Goal: Check status: Check status

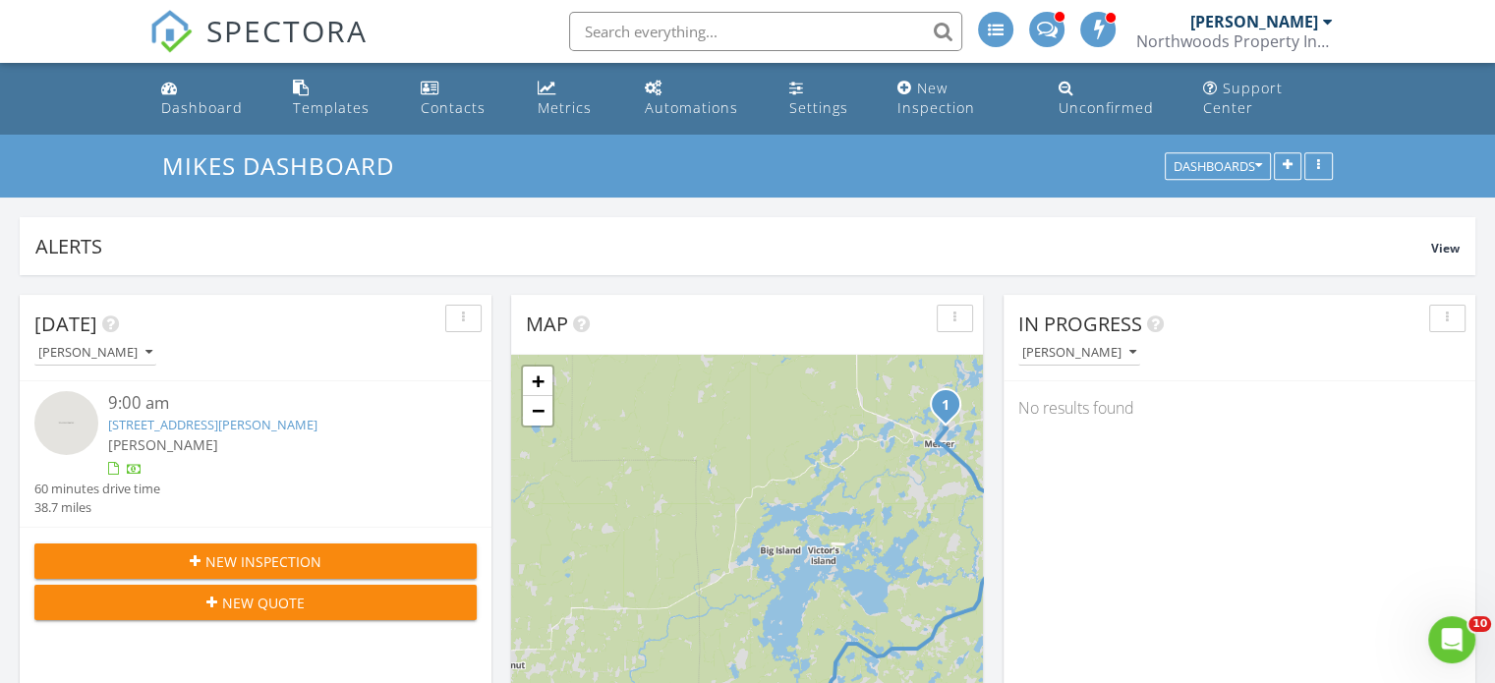
click at [225, 422] on link "5523N East Echo Lake Rd, Mercer, WI 54547" at bounding box center [212, 425] width 209 height 18
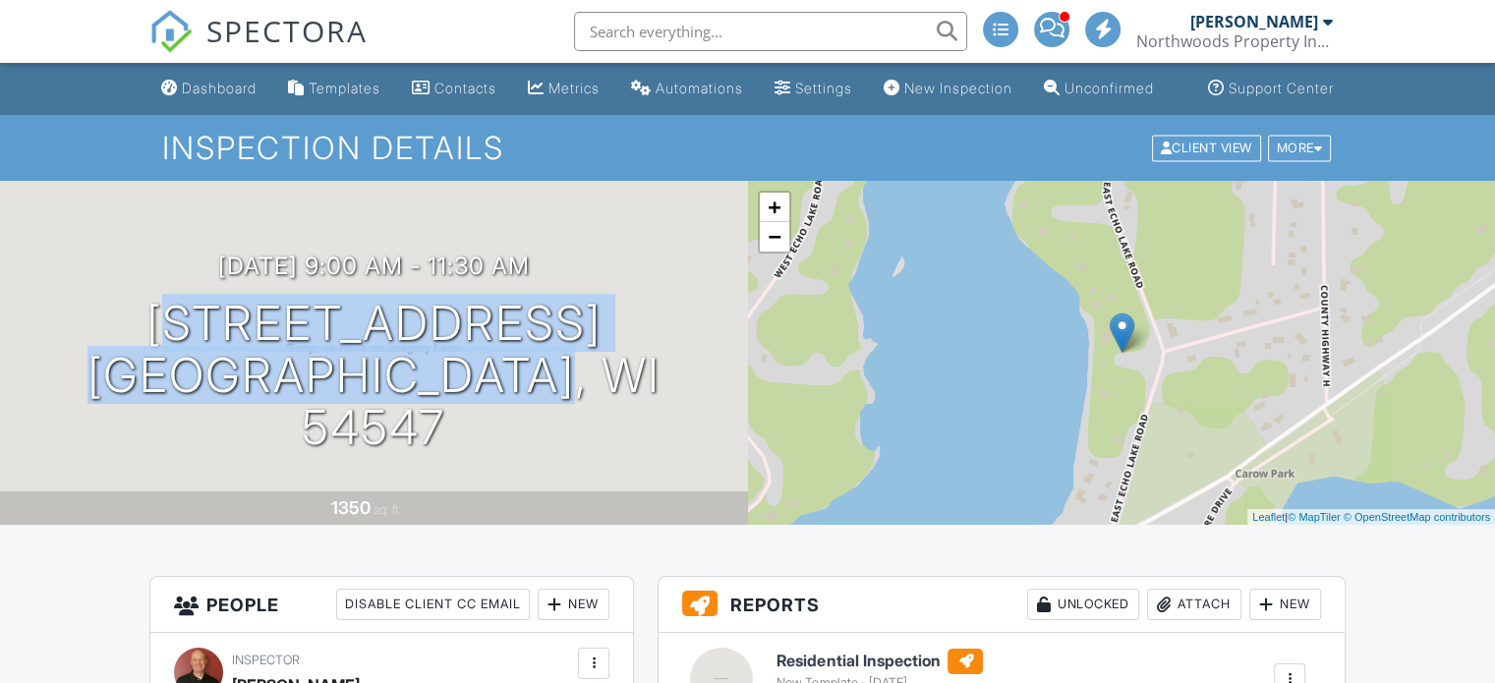
click at [653, 460] on div "[DATE] 9:00 am - 11:30 am [STREET_ADDRESS] [GEOGRAPHIC_DATA], WI 54547 1350 sq.…" at bounding box center [374, 353] width 748 height 344
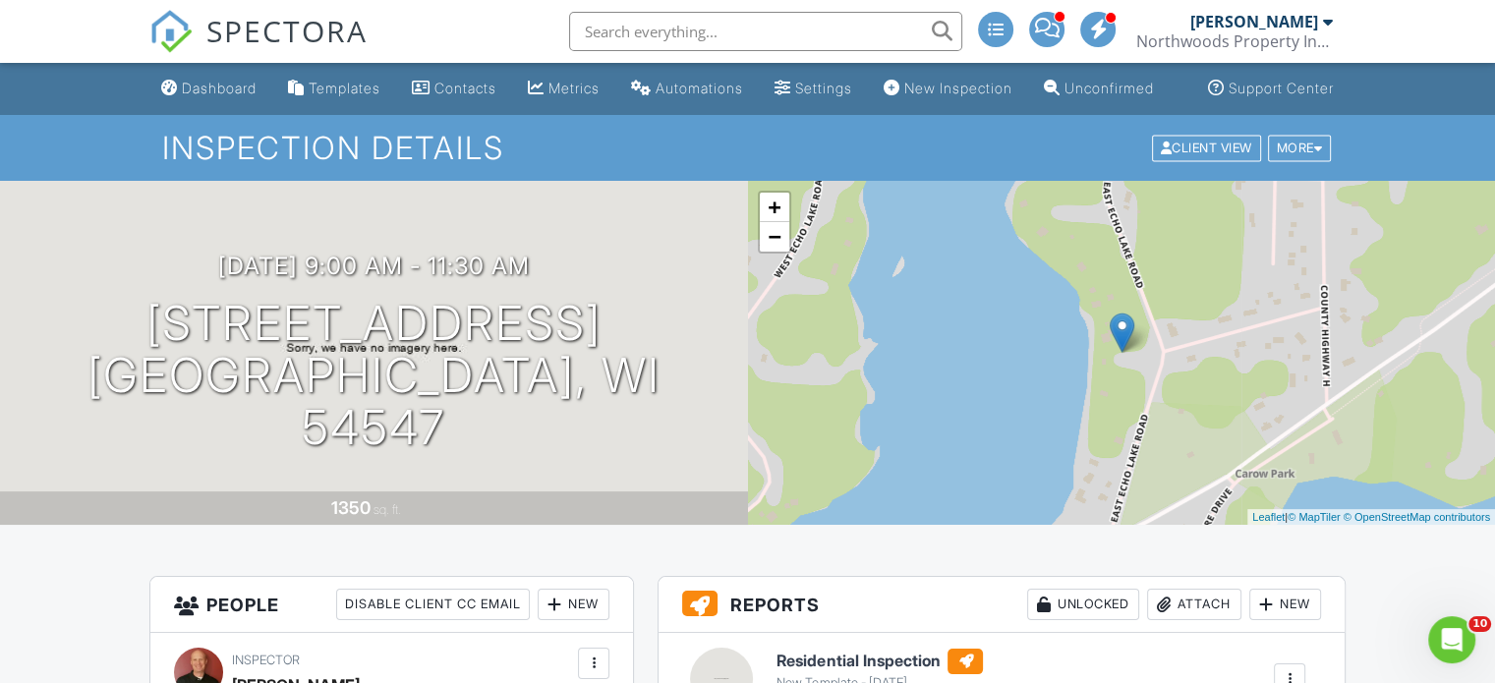
click at [652, 254] on div "[DATE] 9:00 am - 11:30 am [STREET_ADDRESS] [GEOGRAPHIC_DATA], WI 54547 1350 sq.…" at bounding box center [374, 353] width 748 height 344
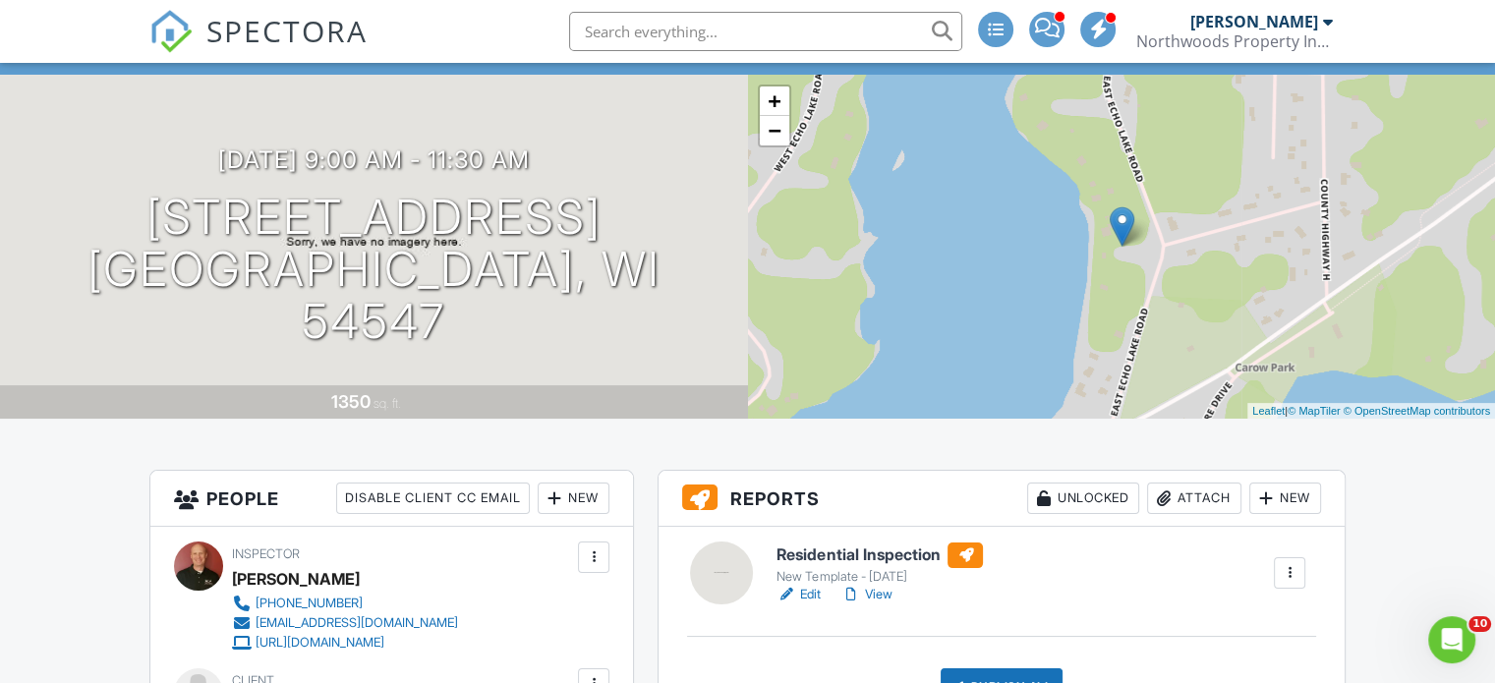
scroll to position [142, 0]
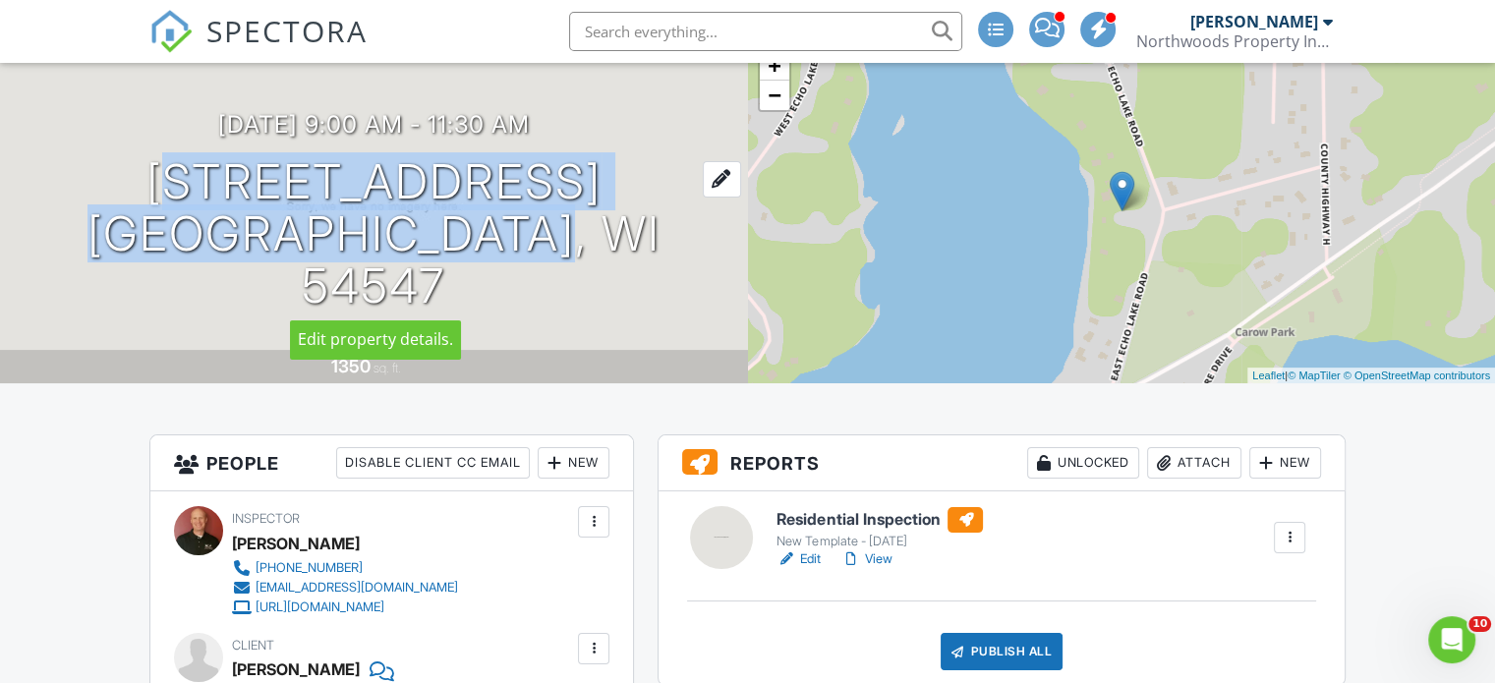
drag, startPoint x: 47, startPoint y: 230, endPoint x: 657, endPoint y: 302, distance: 613.6
click at [657, 302] on div "[DATE] 9:00 am - 11:30 am [STREET_ADDRESS] [GEOGRAPHIC_DATA], WI 54547" at bounding box center [374, 211] width 748 height 201
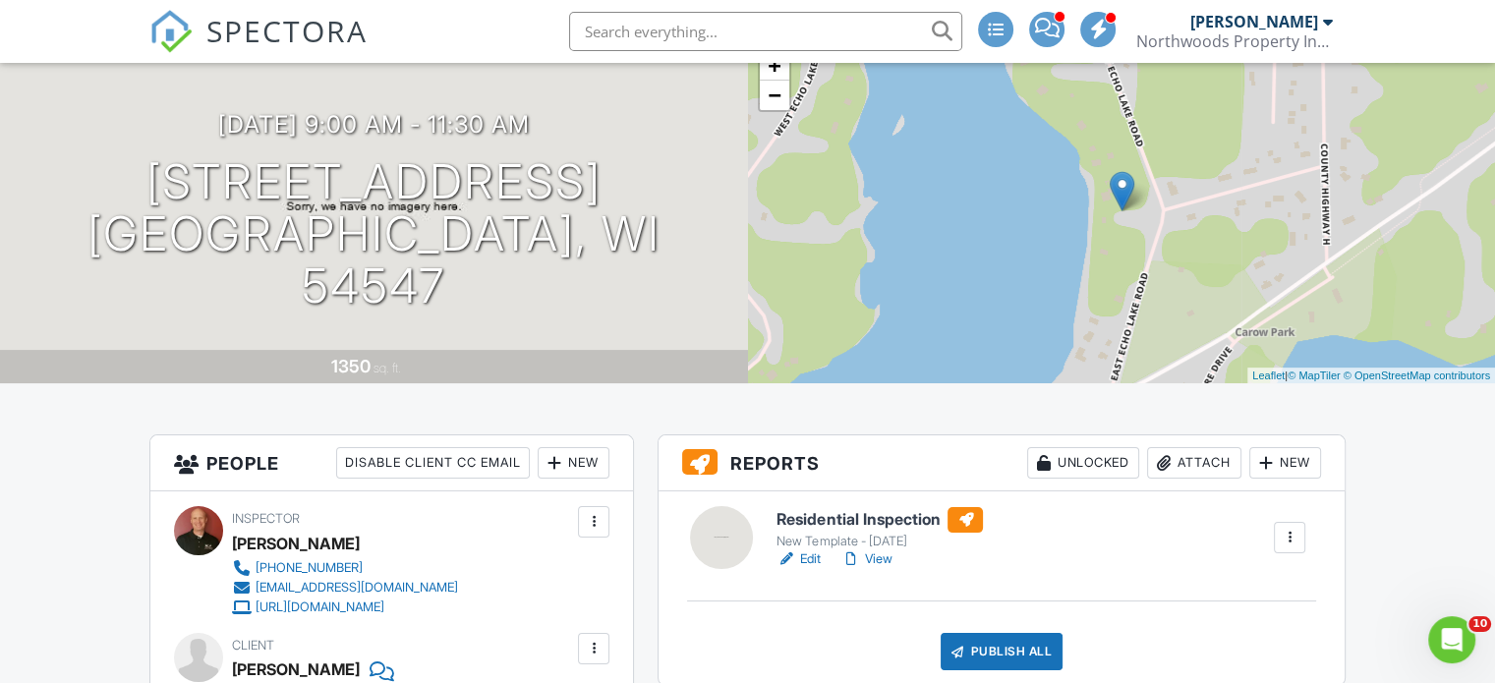
click at [696, 116] on div "[DATE] 9:00 am - 11:30 am [STREET_ADDRESS] [GEOGRAPHIC_DATA], WI 54547 1350 sq.…" at bounding box center [374, 211] width 748 height 344
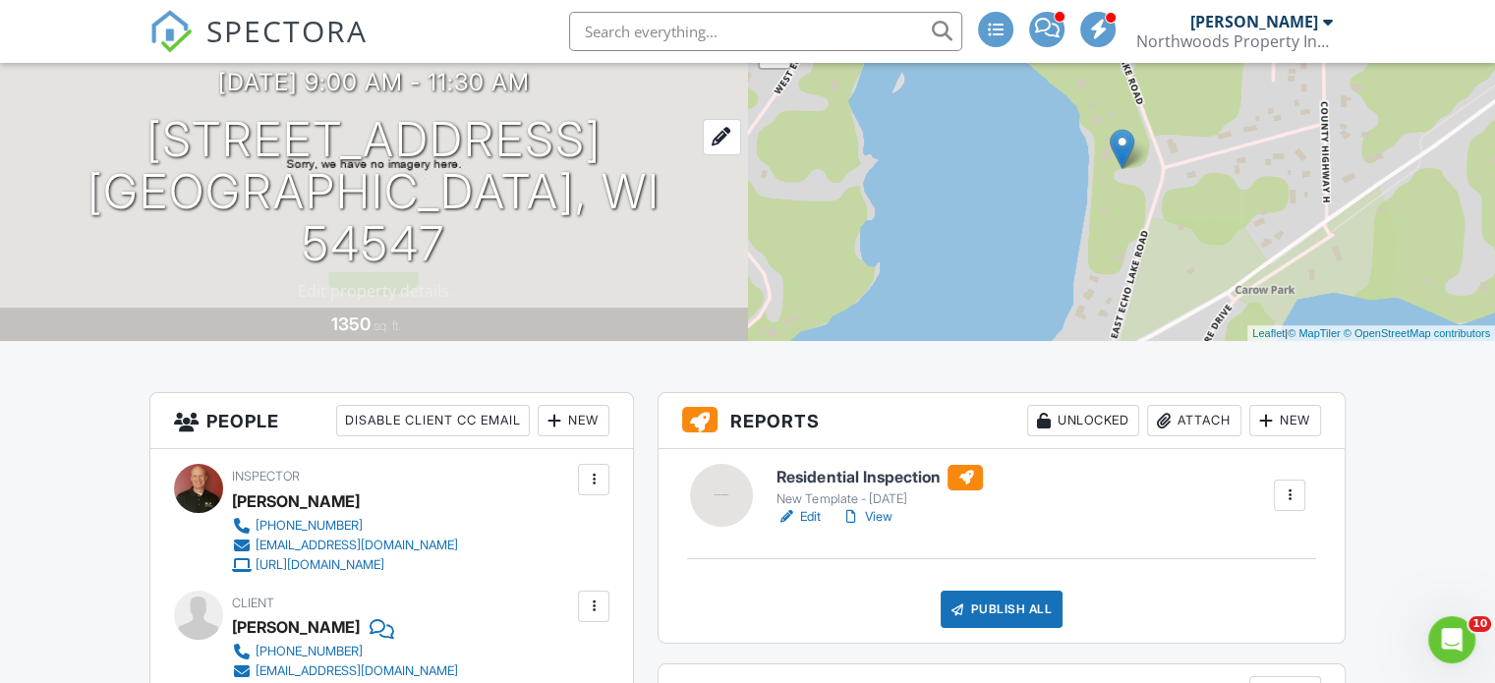
scroll to position [0, 0]
